Goal: Transaction & Acquisition: Book appointment/travel/reservation

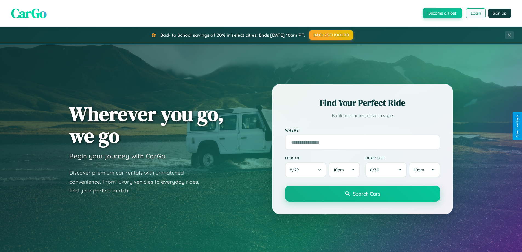
click at [475, 13] on button "Login" at bounding box center [475, 13] width 19 height 10
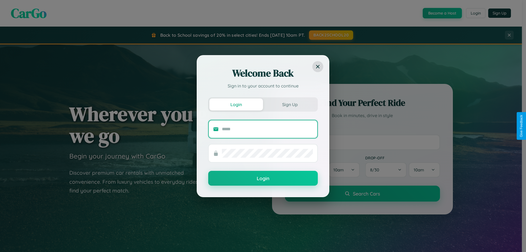
click at [267, 129] on input "text" at bounding box center [267, 129] width 91 height 9
type input "**********"
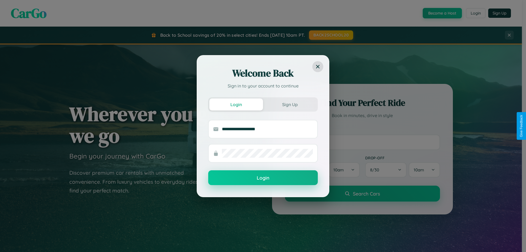
click at [263, 178] on button "Login" at bounding box center [263, 177] width 110 height 15
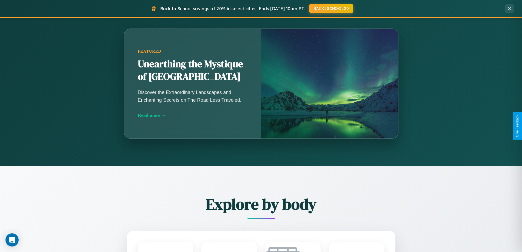
scroll to position [642, 0]
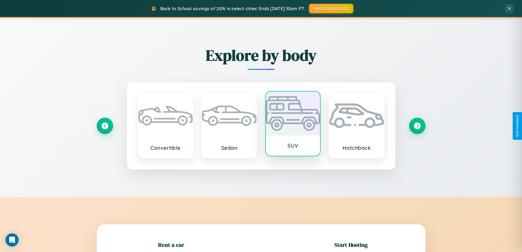
click at [293, 124] on div at bounding box center [293, 114] width 55 height 44
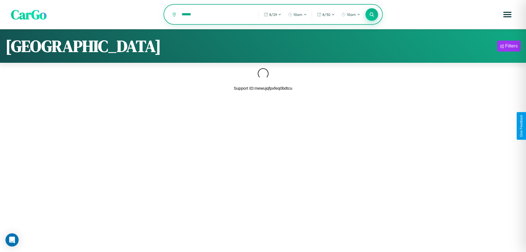
type input "******"
click at [372, 15] on icon at bounding box center [371, 14] width 5 height 5
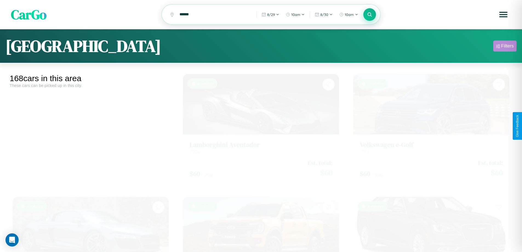
click at [505, 47] on div "Filters" at bounding box center [507, 45] width 13 height 5
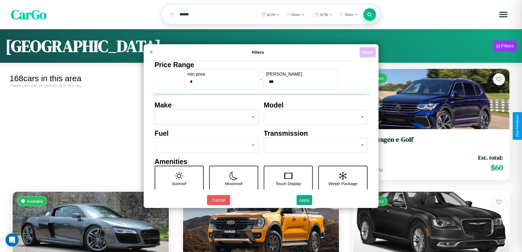
click at [368, 52] on button "Reset" at bounding box center [368, 52] width 16 height 10
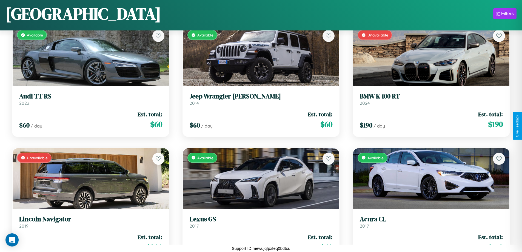
scroll to position [5599, 0]
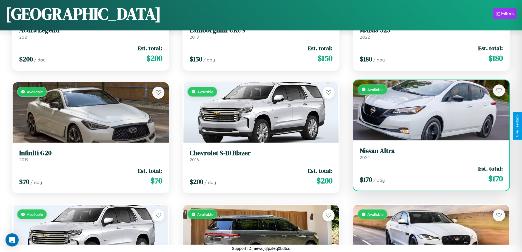
click at [428, 153] on h3 "Nissan Altra" at bounding box center [431, 151] width 143 height 8
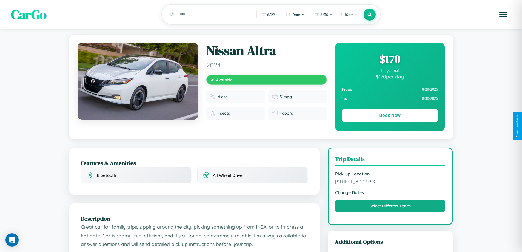
scroll to position [298, 0]
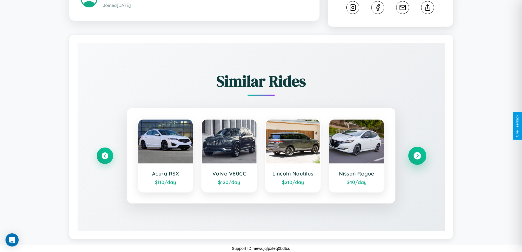
click at [417, 156] on icon at bounding box center [417, 155] width 7 height 7
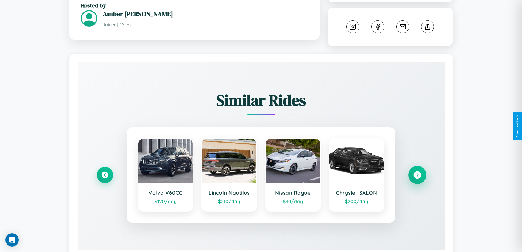
scroll to position [0, 0]
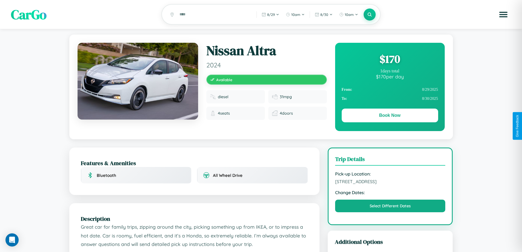
click at [390, 60] on div "$ 170" at bounding box center [390, 59] width 96 height 15
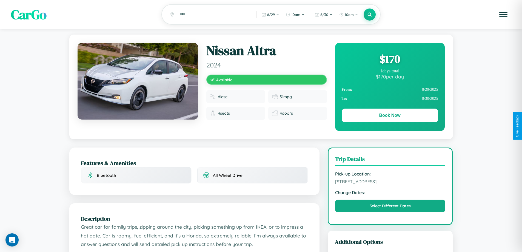
click at [390, 60] on div "$ 170" at bounding box center [390, 59] width 96 height 15
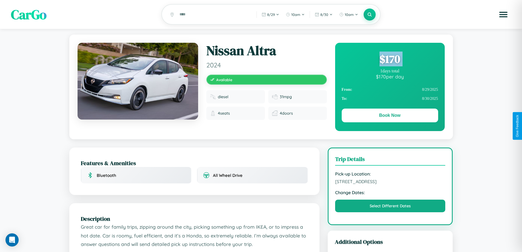
click at [390, 60] on div "$ 170" at bounding box center [390, 59] width 96 height 15
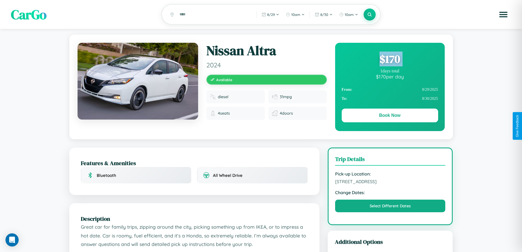
click at [390, 60] on div "$ 170" at bounding box center [390, 59] width 96 height 15
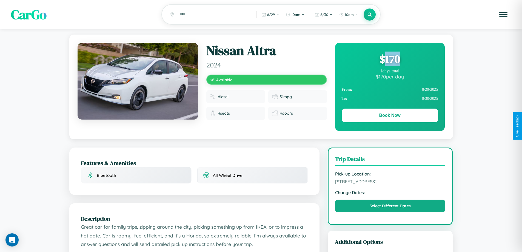
click at [390, 60] on div "$ 170" at bounding box center [390, 59] width 96 height 15
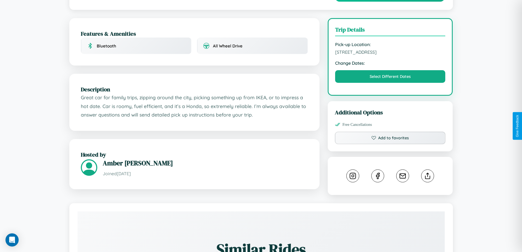
scroll to position [142, 0]
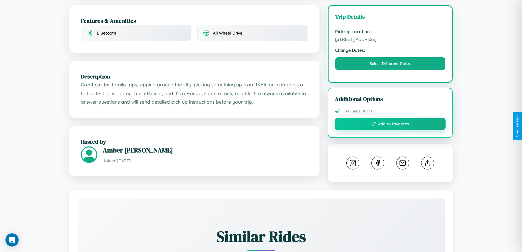
click at [390, 125] on button "Add to favorites" at bounding box center [390, 124] width 111 height 13
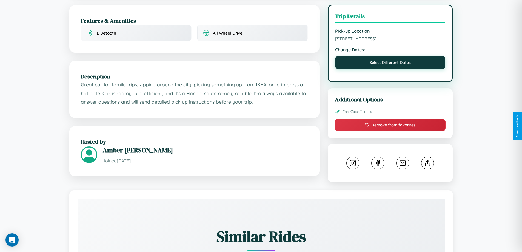
click at [390, 64] on button "Select Different Dates" at bounding box center [390, 62] width 110 height 13
select select "*"
select select "****"
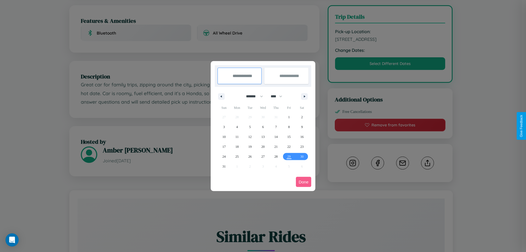
drag, startPoint x: 252, startPoint y: 96, endPoint x: 263, endPoint y: 110, distance: 17.5
click at [252, 96] on select "******* ******** ***** ***** *** **** **** ****** ********* ******* ******** **…" at bounding box center [253, 96] width 23 height 9
select select "*"
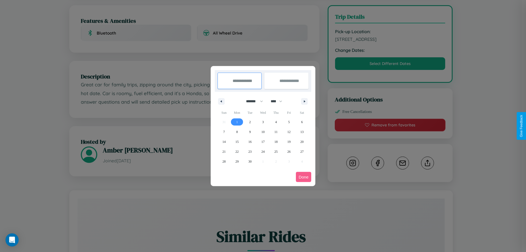
click at [237, 122] on span "1" at bounding box center [237, 122] width 2 height 10
type input "**********"
click at [263, 122] on span "3" at bounding box center [263, 122] width 2 height 10
type input "**********"
click at [304, 177] on button "Done" at bounding box center [303, 177] width 15 height 10
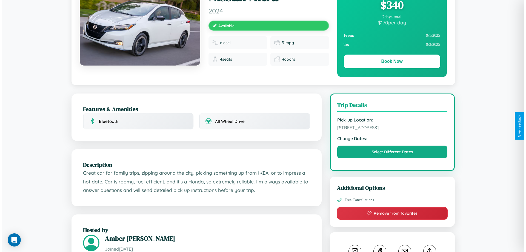
scroll to position [0, 0]
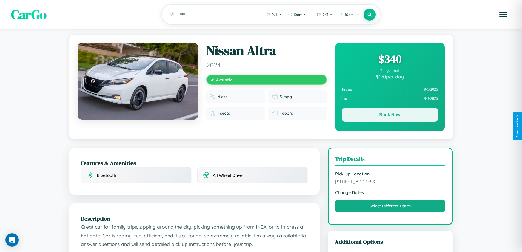
click at [390, 116] on button "Book Now" at bounding box center [390, 115] width 96 height 14
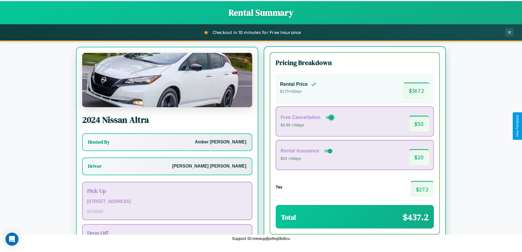
scroll to position [25, 0]
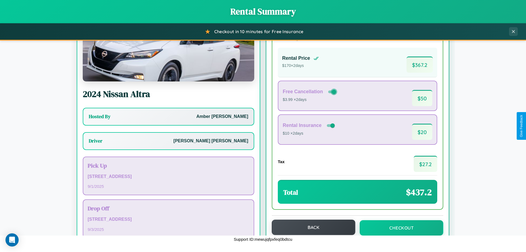
click at [311, 227] on button "Back" at bounding box center [314, 226] width 84 height 15
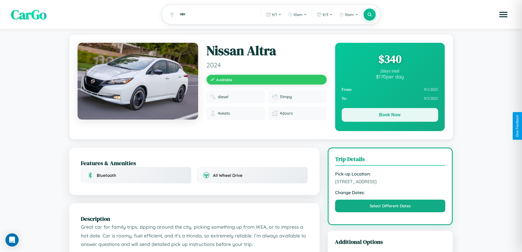
click at [390, 116] on button "Book Now" at bounding box center [390, 115] width 96 height 14
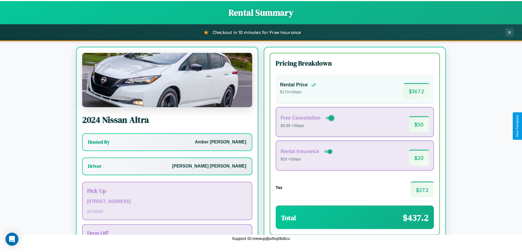
scroll to position [39, 0]
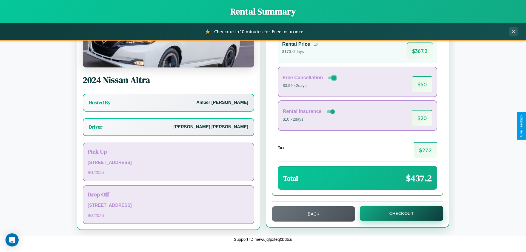
click at [398, 213] on button "Checkout" at bounding box center [402, 213] width 84 height 15
